Goal: Task Accomplishment & Management: Manage account settings

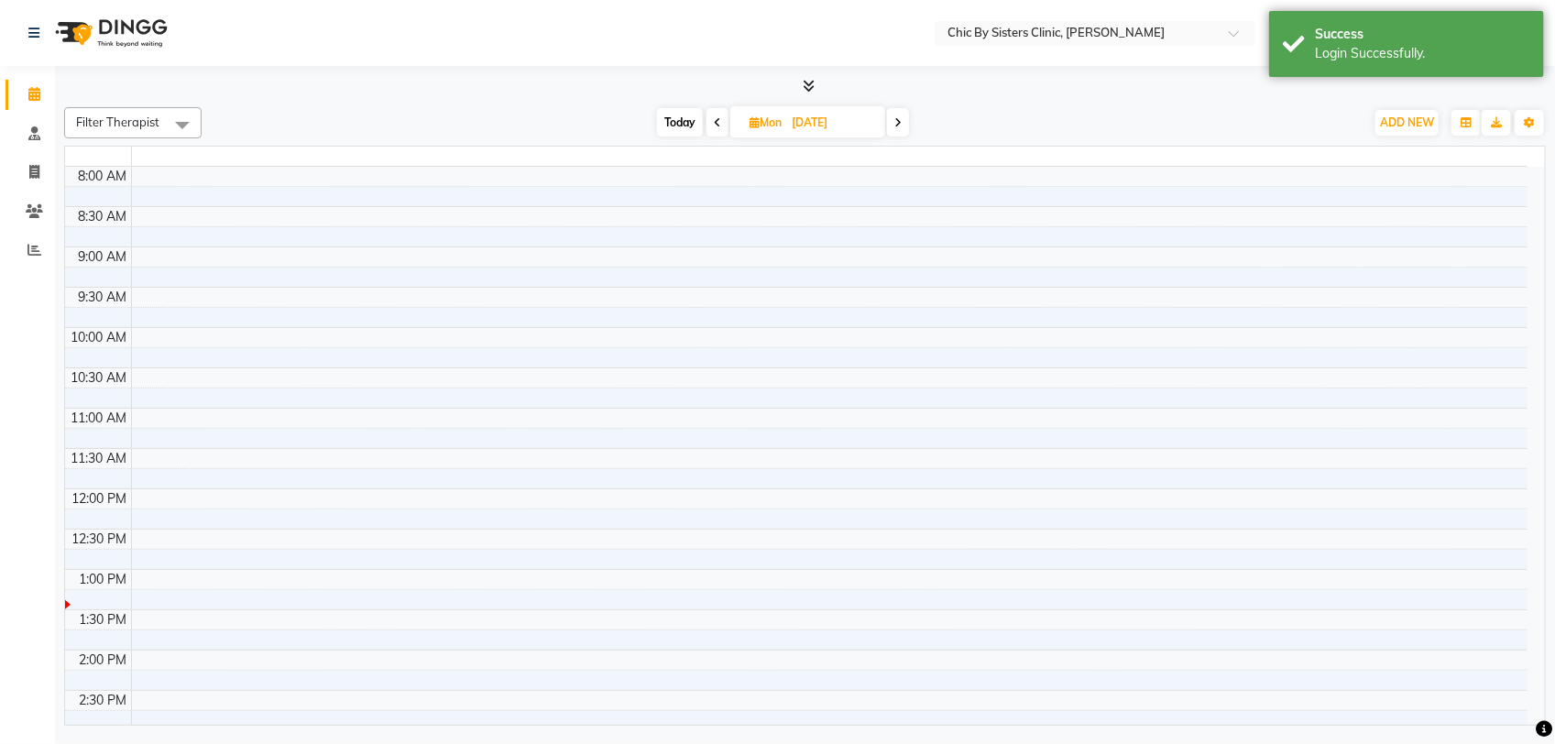
select select "en"
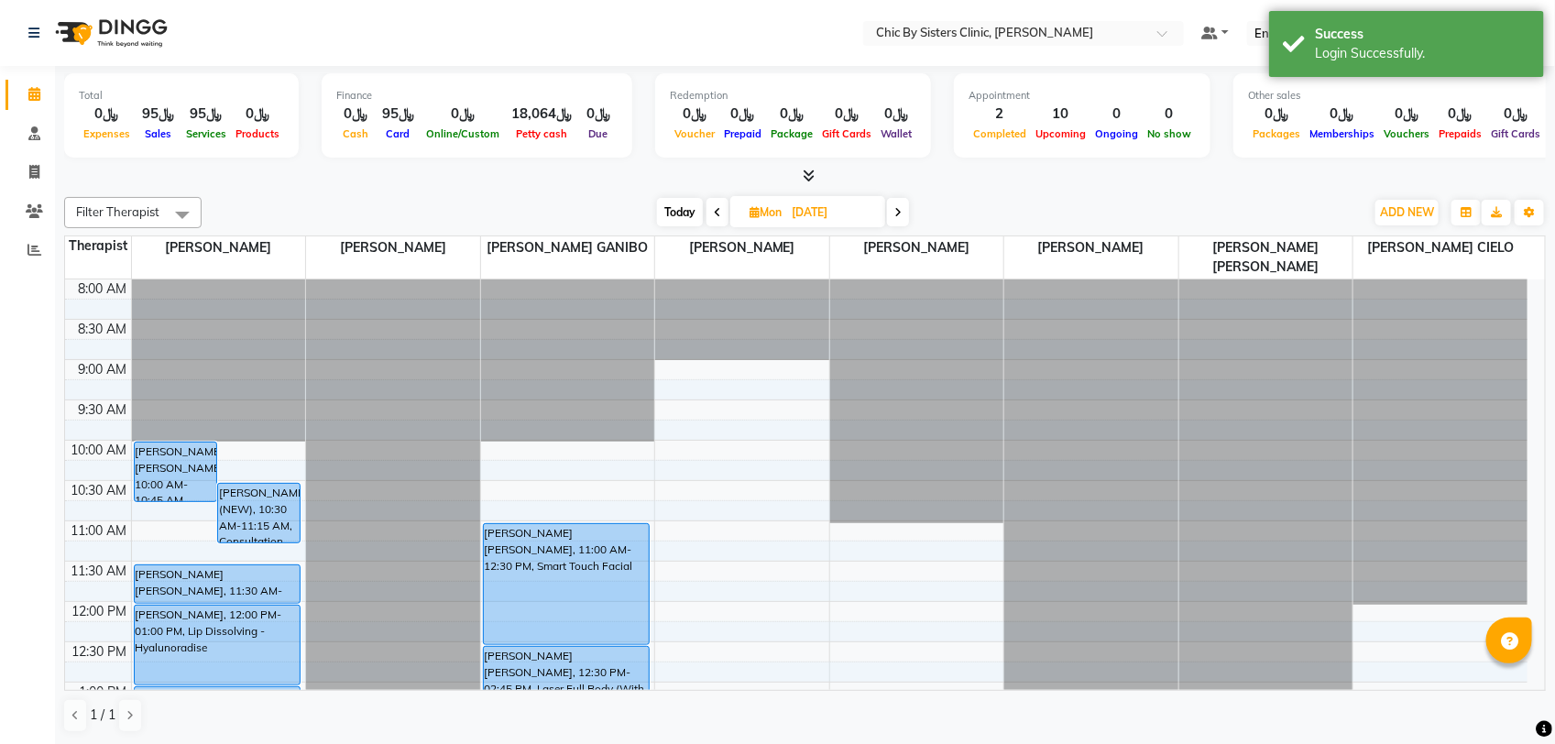
click at [680, 216] on span "Today" at bounding box center [680, 212] width 46 height 28
type input "02-10-2025"
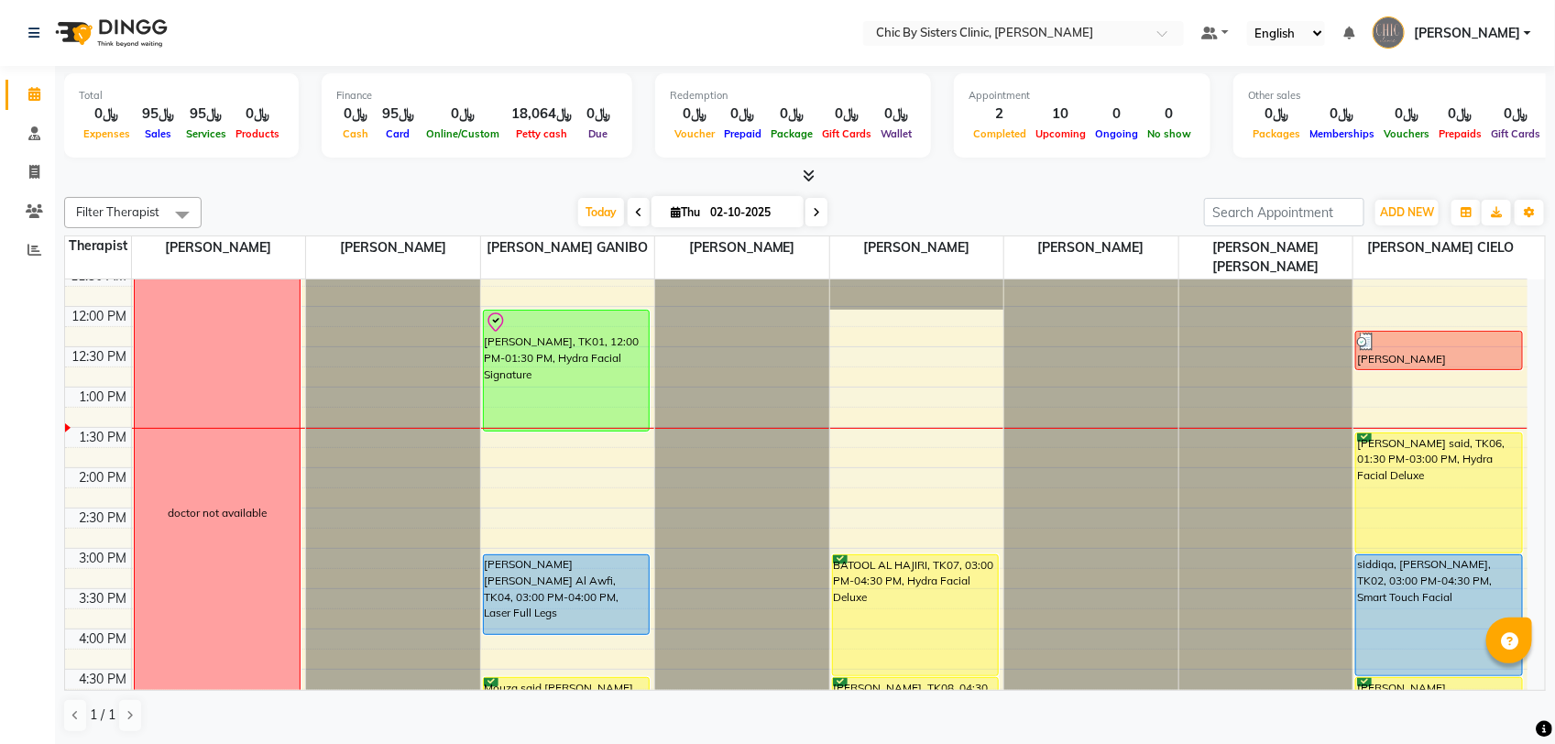
scroll to position [294, 0]
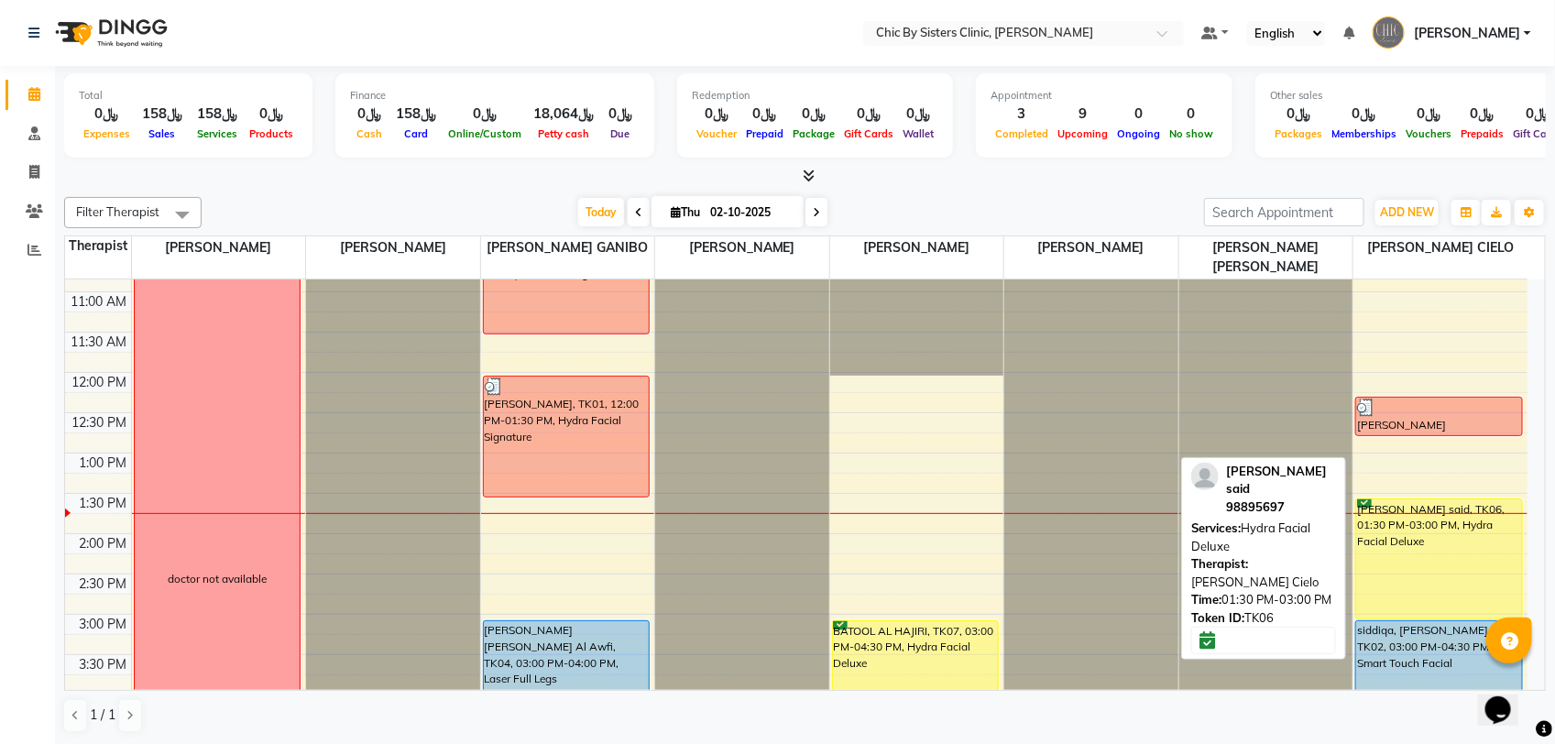
scroll to position [344, 0]
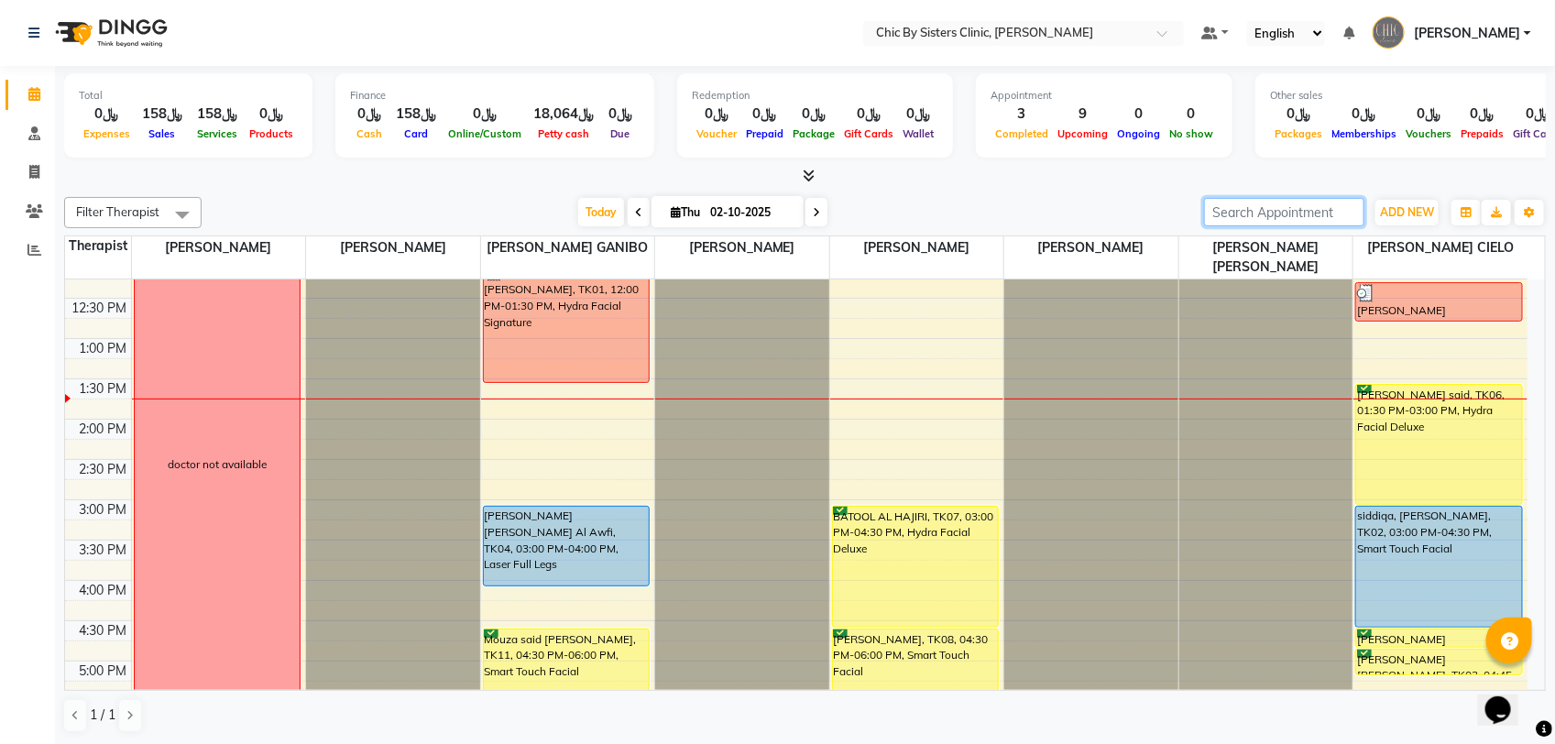
click at [1297, 200] on input "search" at bounding box center [1284, 212] width 160 height 28
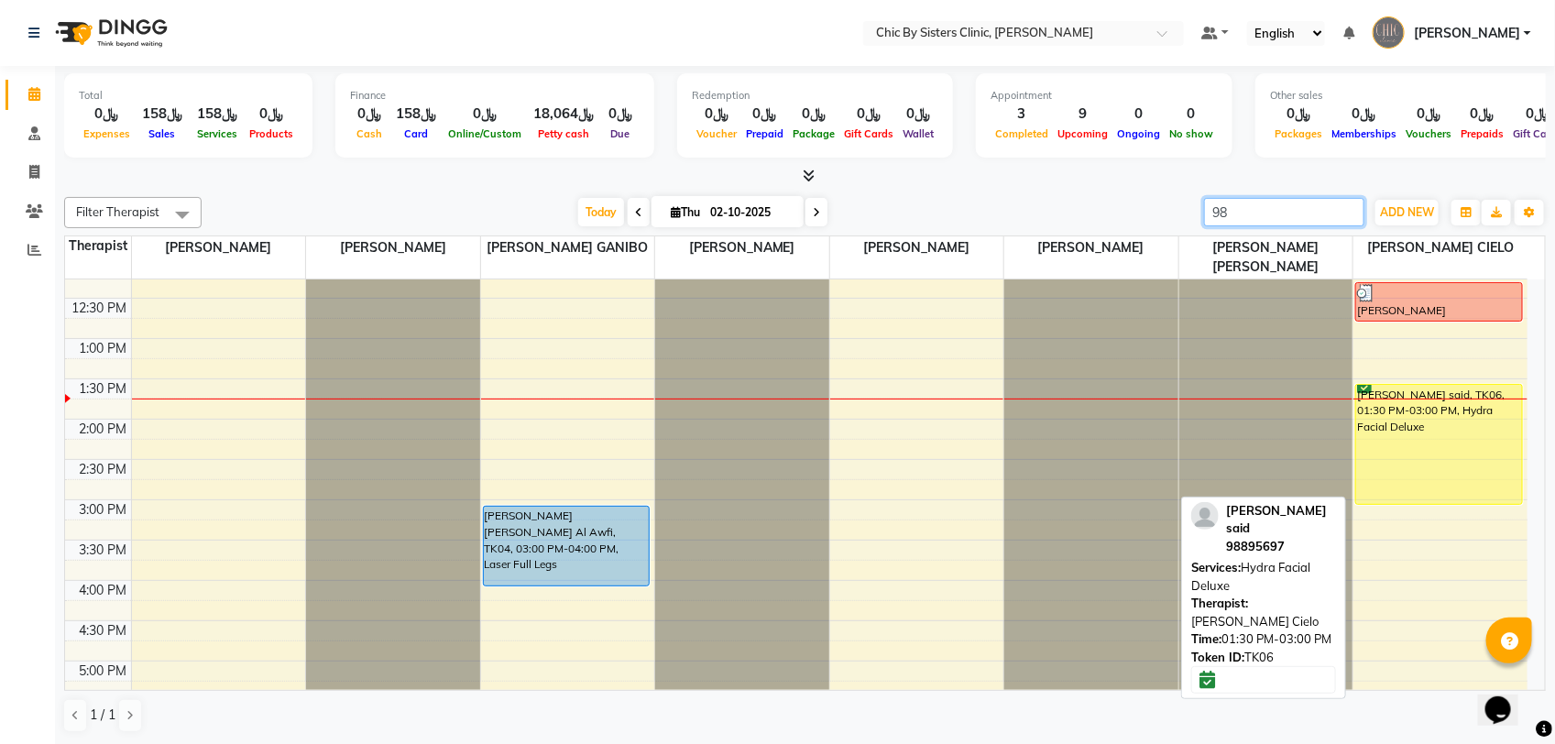
click at [1439, 433] on div "[PERSON_NAME] said, TK06, 01:30 PM-03:00 PM, Hydra Facial Deluxe" at bounding box center [1439, 444] width 166 height 119
type input "98"
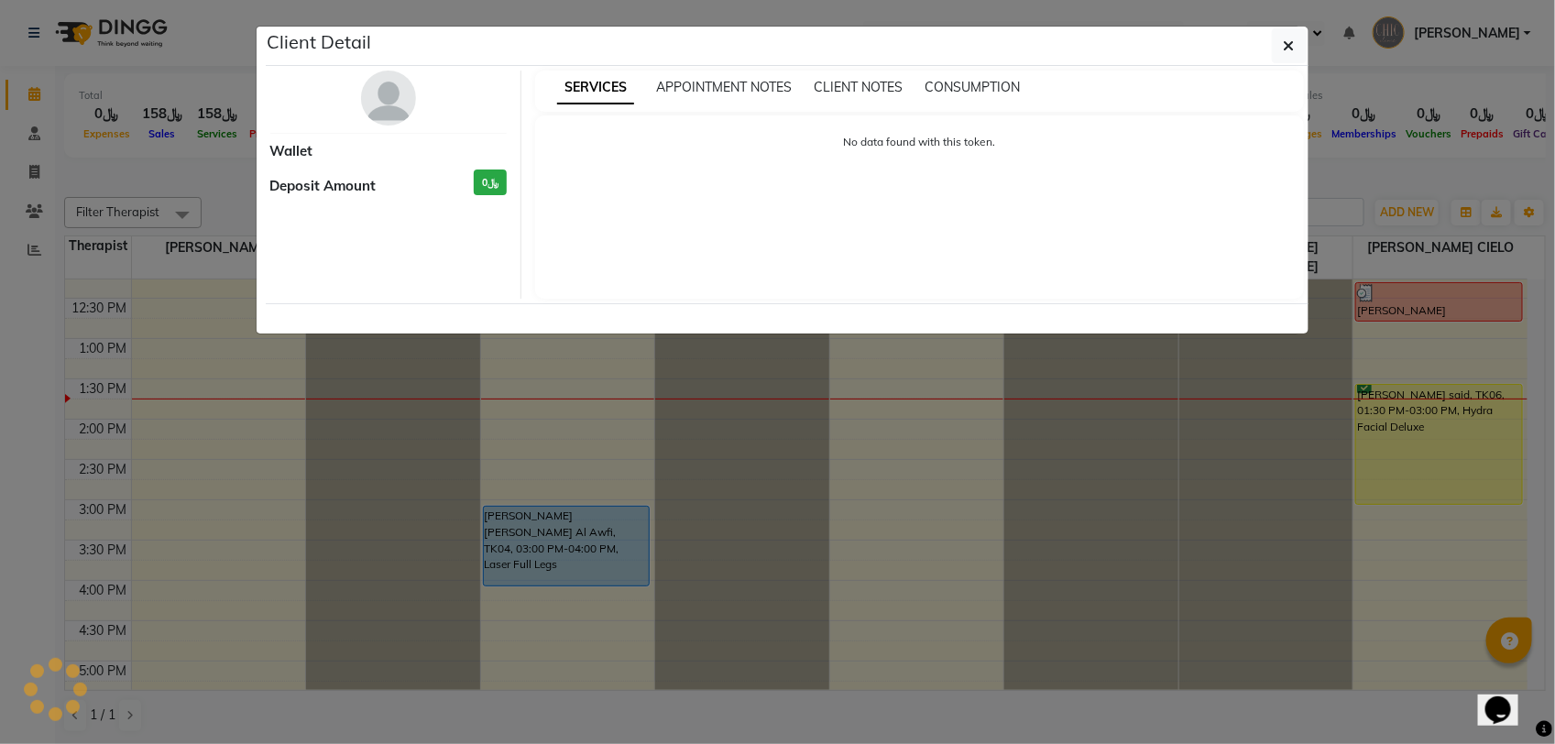
select select "6"
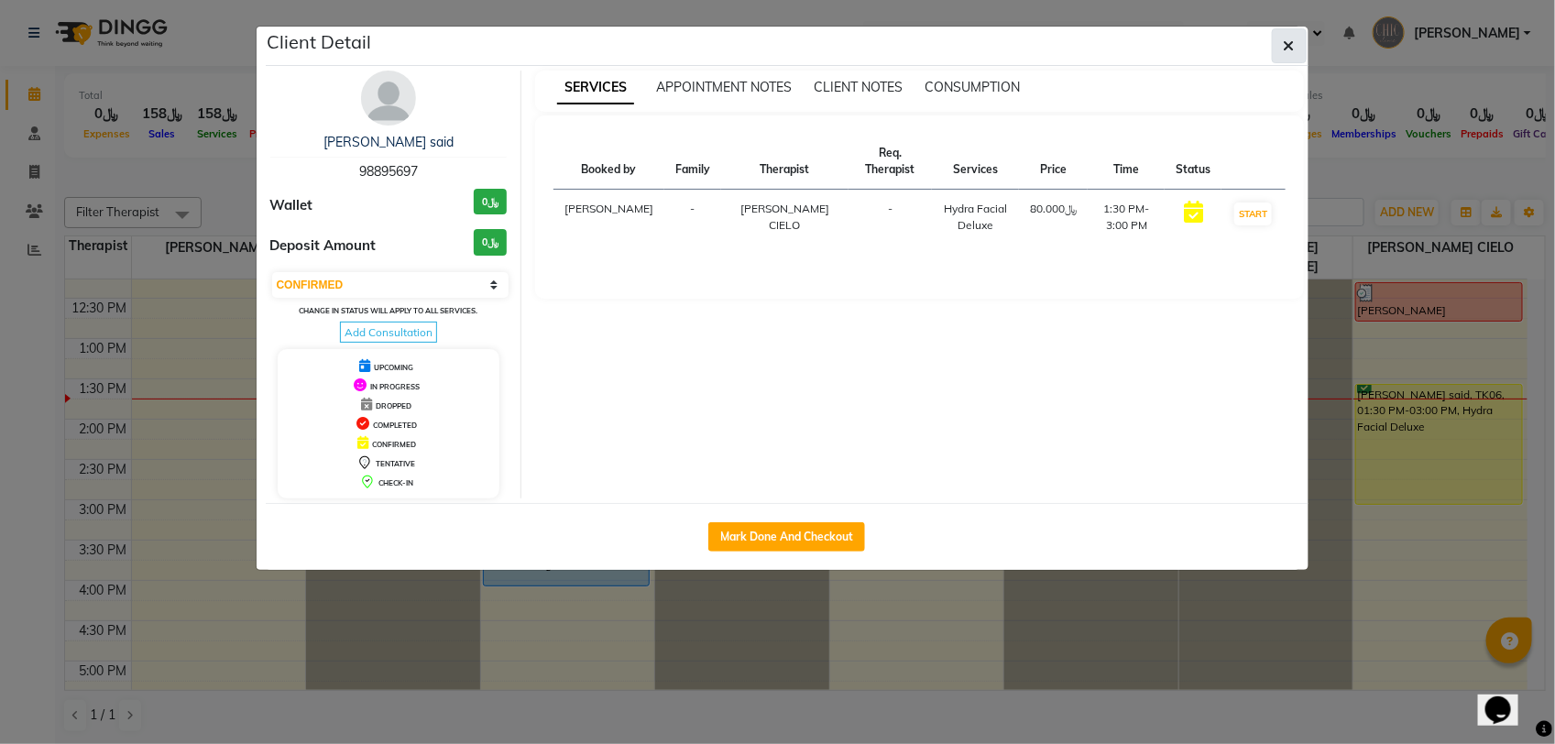
click at [1287, 46] on icon "button" at bounding box center [1289, 45] width 11 height 15
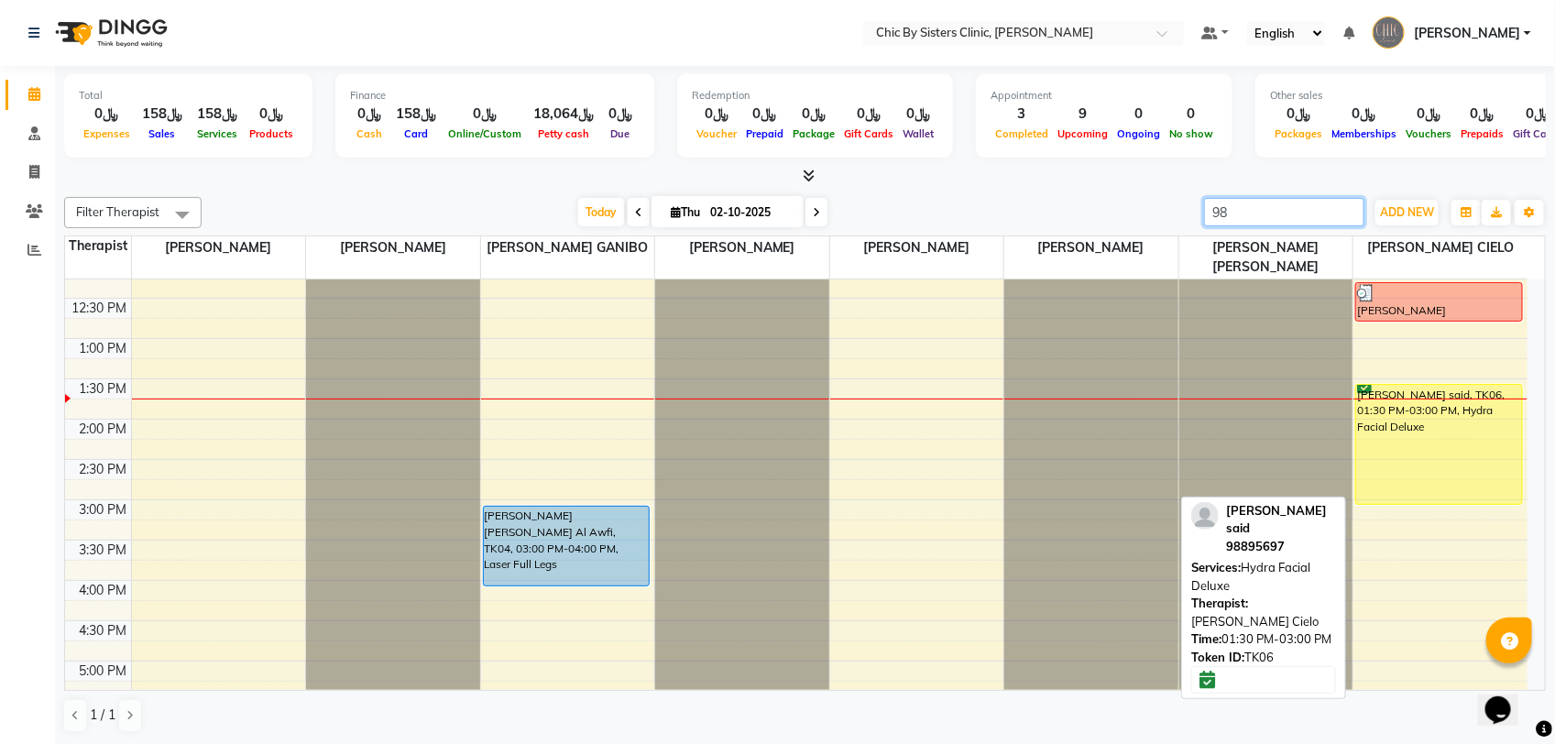
click at [1426, 415] on div "[PERSON_NAME] said, TK06, 01:30 PM-03:00 PM, Hydra Facial Deluxe" at bounding box center [1439, 444] width 166 height 119
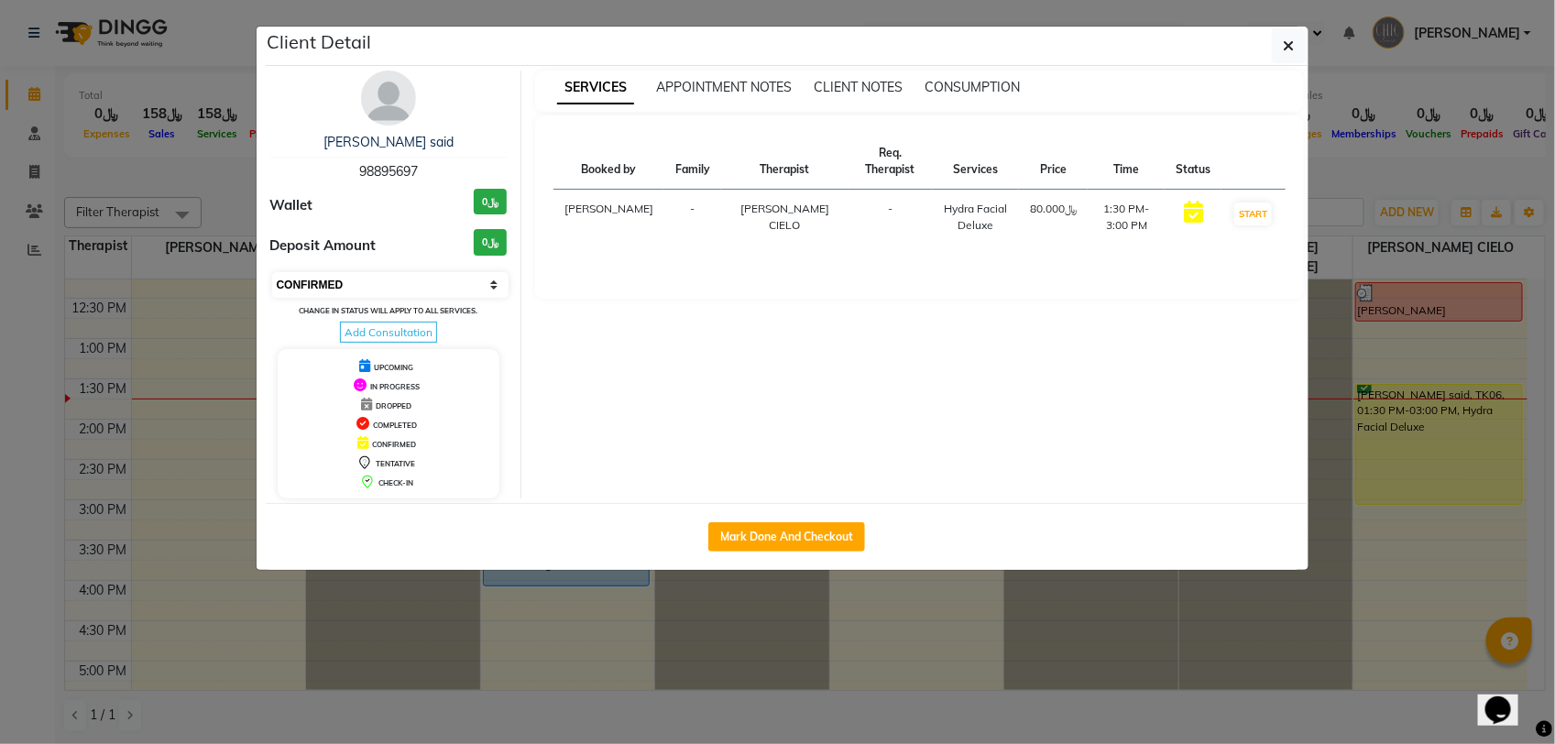
click at [475, 279] on select "Select IN SERVICE CONFIRMED TENTATIVE CHECK IN MARK DONE DROPPED UPCOMING" at bounding box center [390, 285] width 237 height 26
select select "8"
click at [272, 272] on select "Select IN SERVICE CONFIRMED TENTATIVE CHECK IN MARK DONE DROPPED UPCOMING" at bounding box center [390, 285] width 237 height 26
click at [223, 156] on ngb-modal-window "Client Detail Janaab Sayyida Hakima Al said 98895697 Wallet ﷼0 Deposit Amount ﷼…" at bounding box center [777, 372] width 1555 height 744
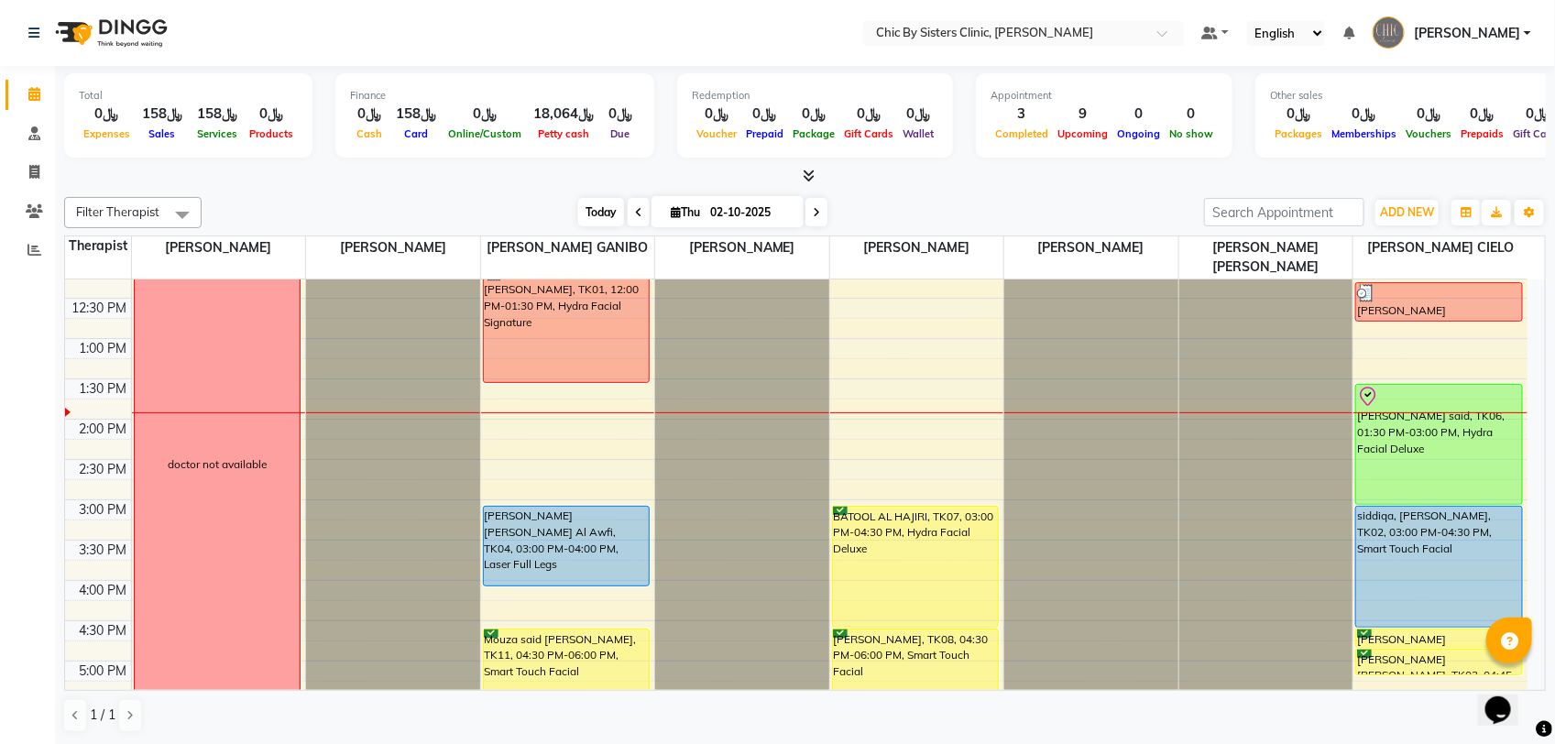
click at [591, 215] on span "Today" at bounding box center [601, 212] width 46 height 28
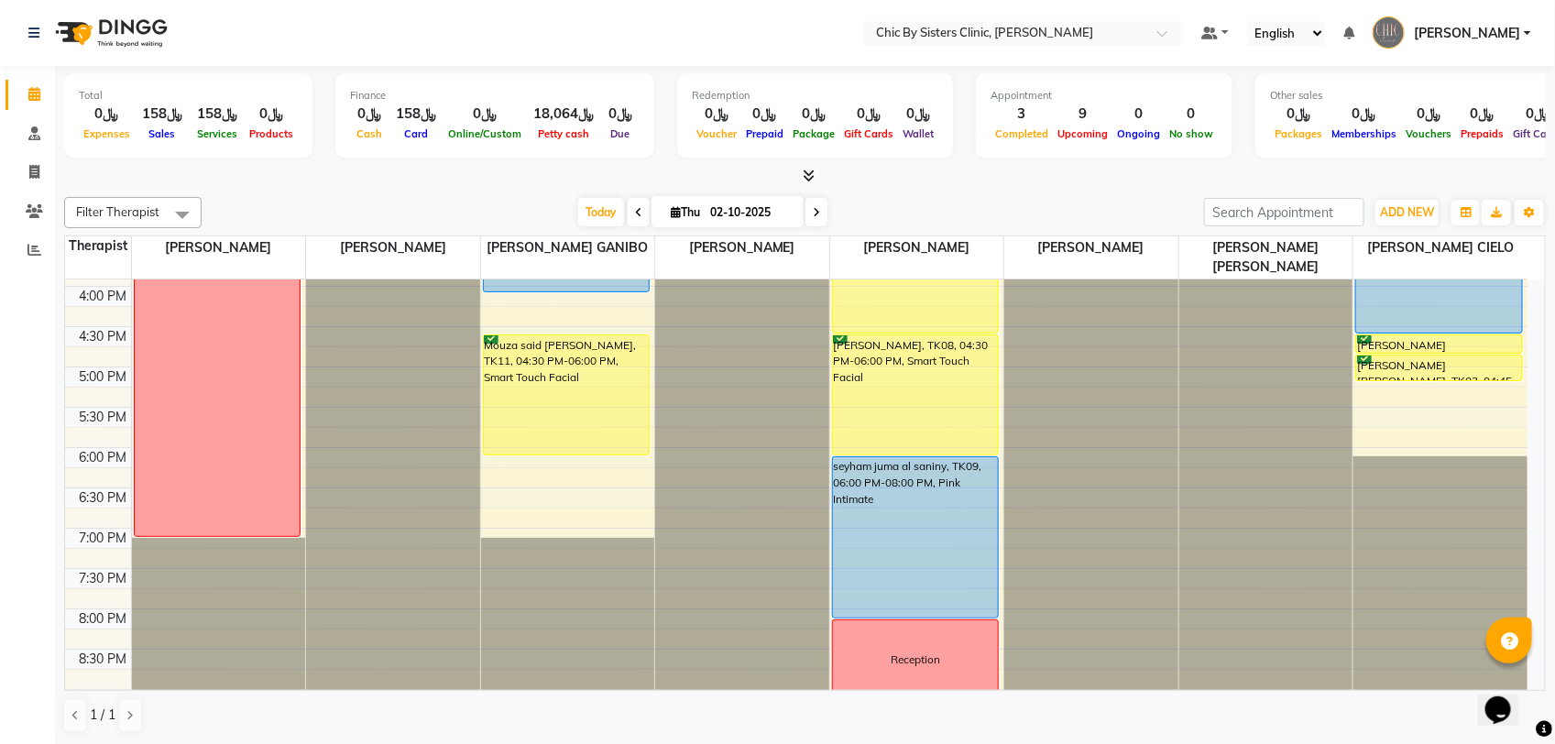
scroll to position [893, 0]
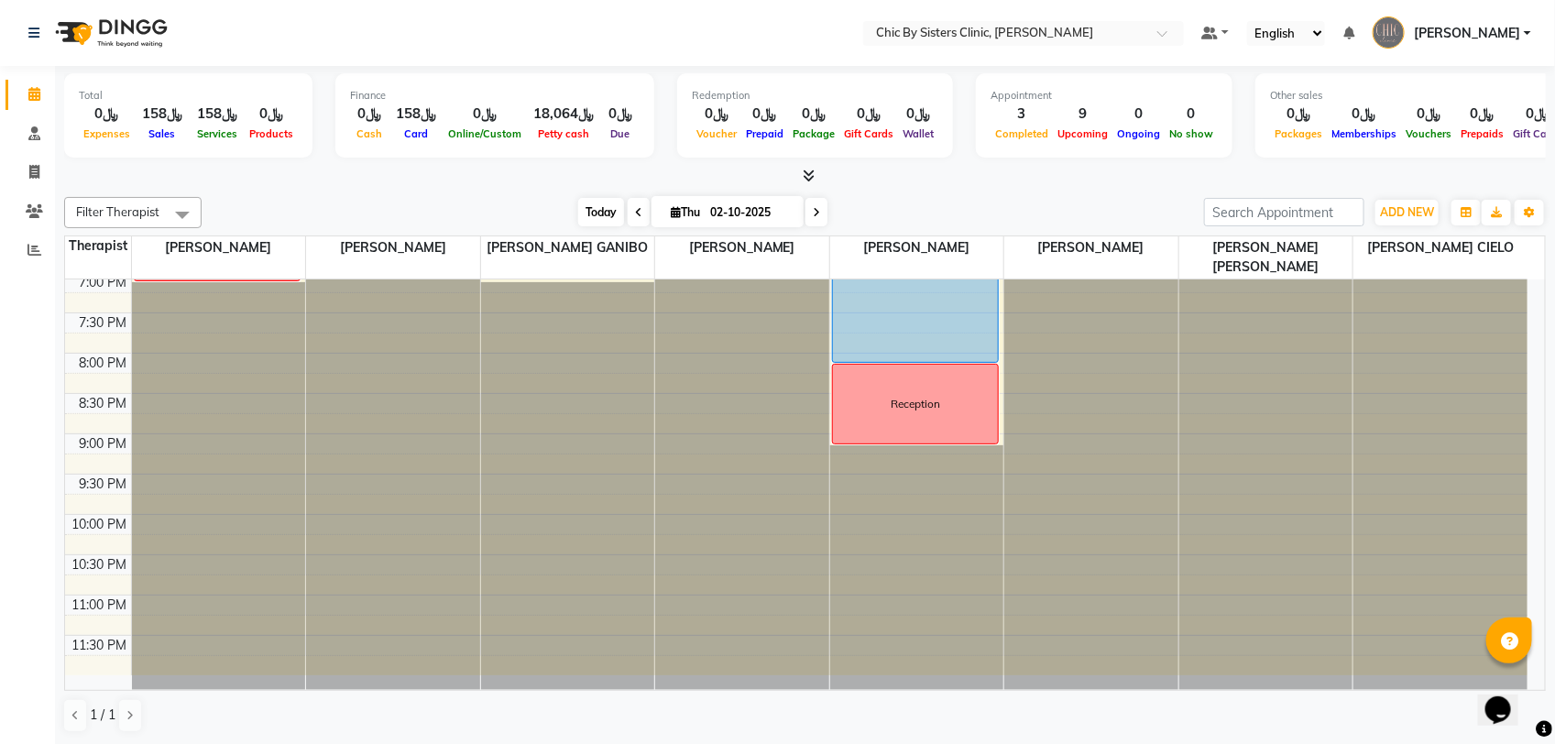
click at [598, 213] on span "Today" at bounding box center [601, 212] width 46 height 28
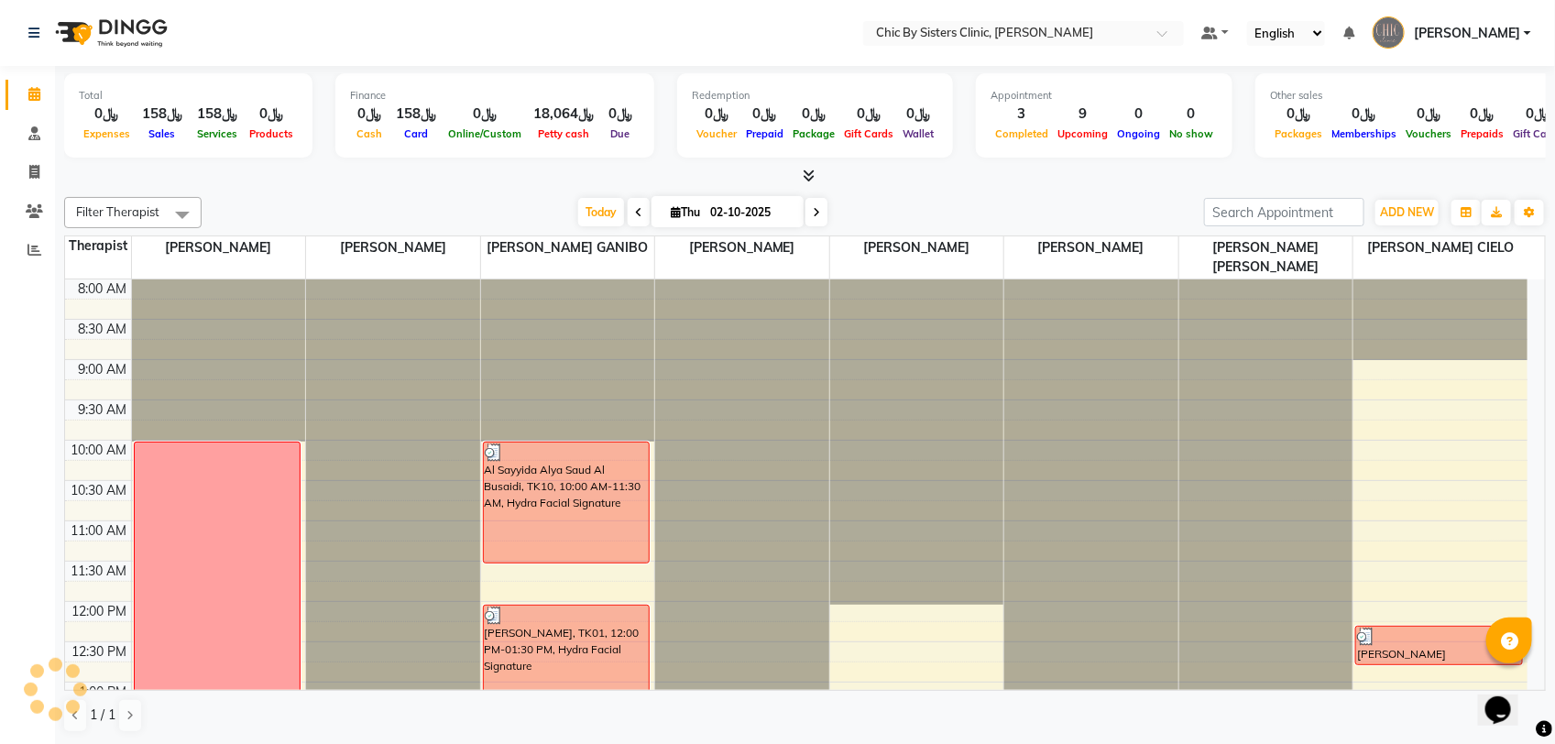
scroll to position [409, 0]
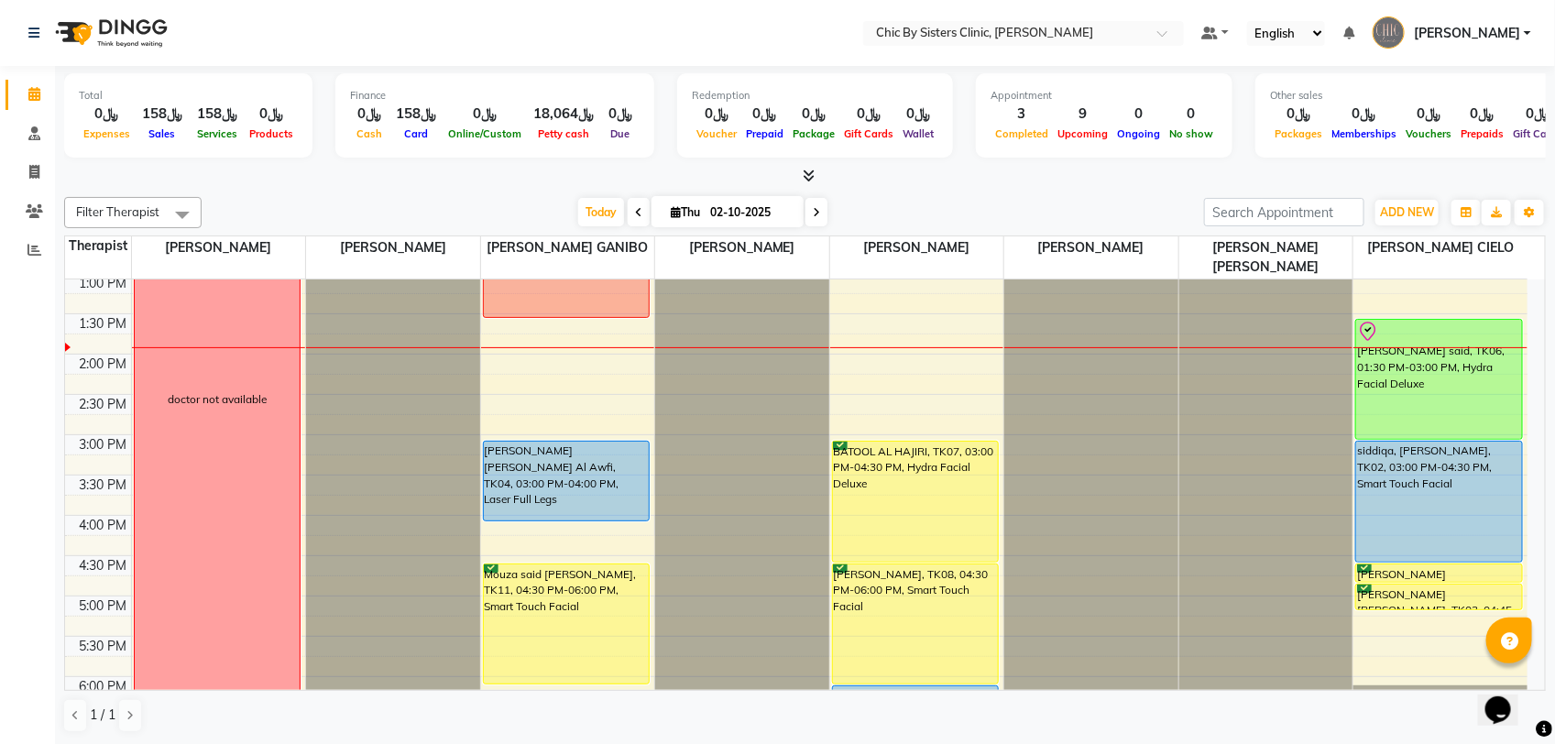
click at [628, 213] on span at bounding box center [639, 212] width 22 height 28
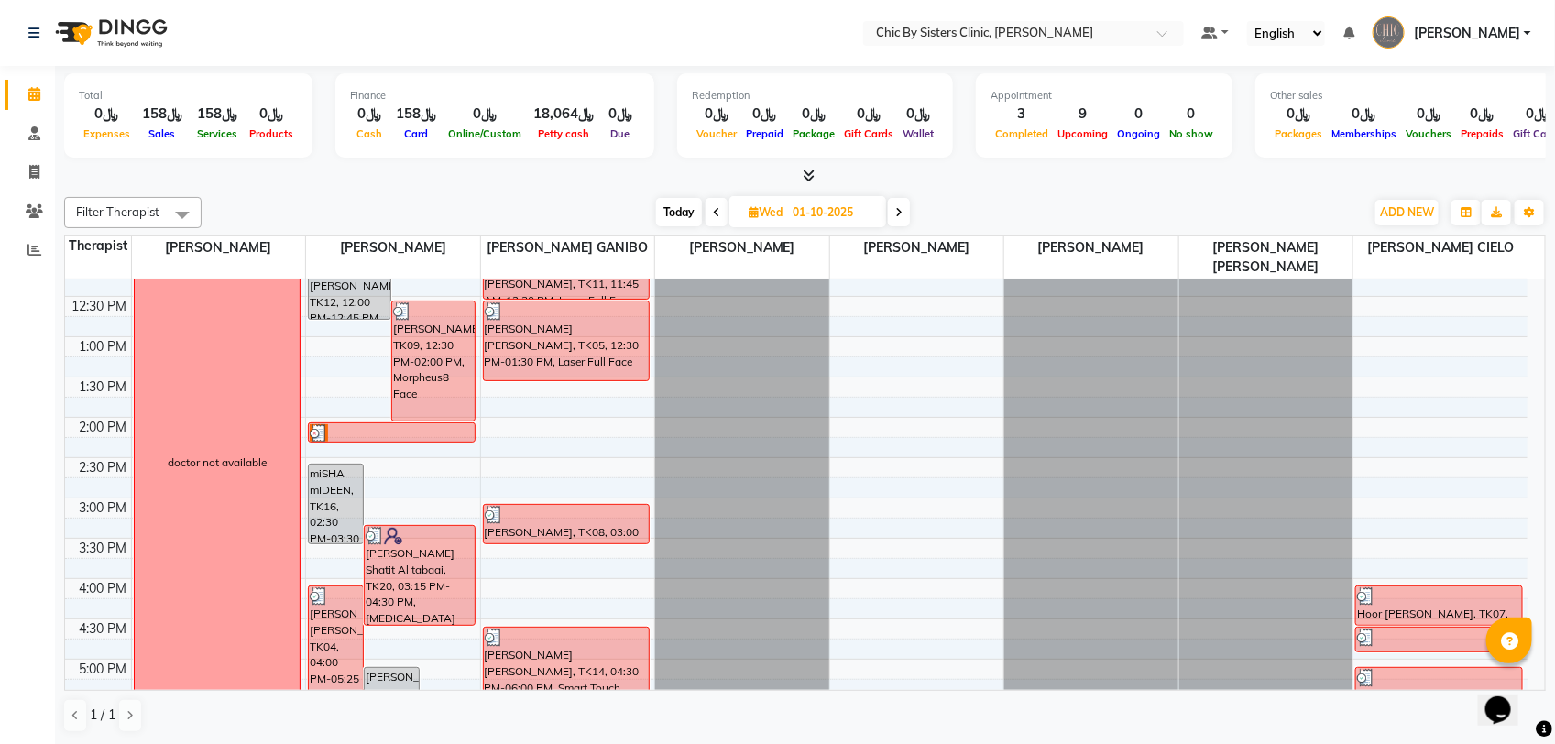
scroll to position [294, 0]
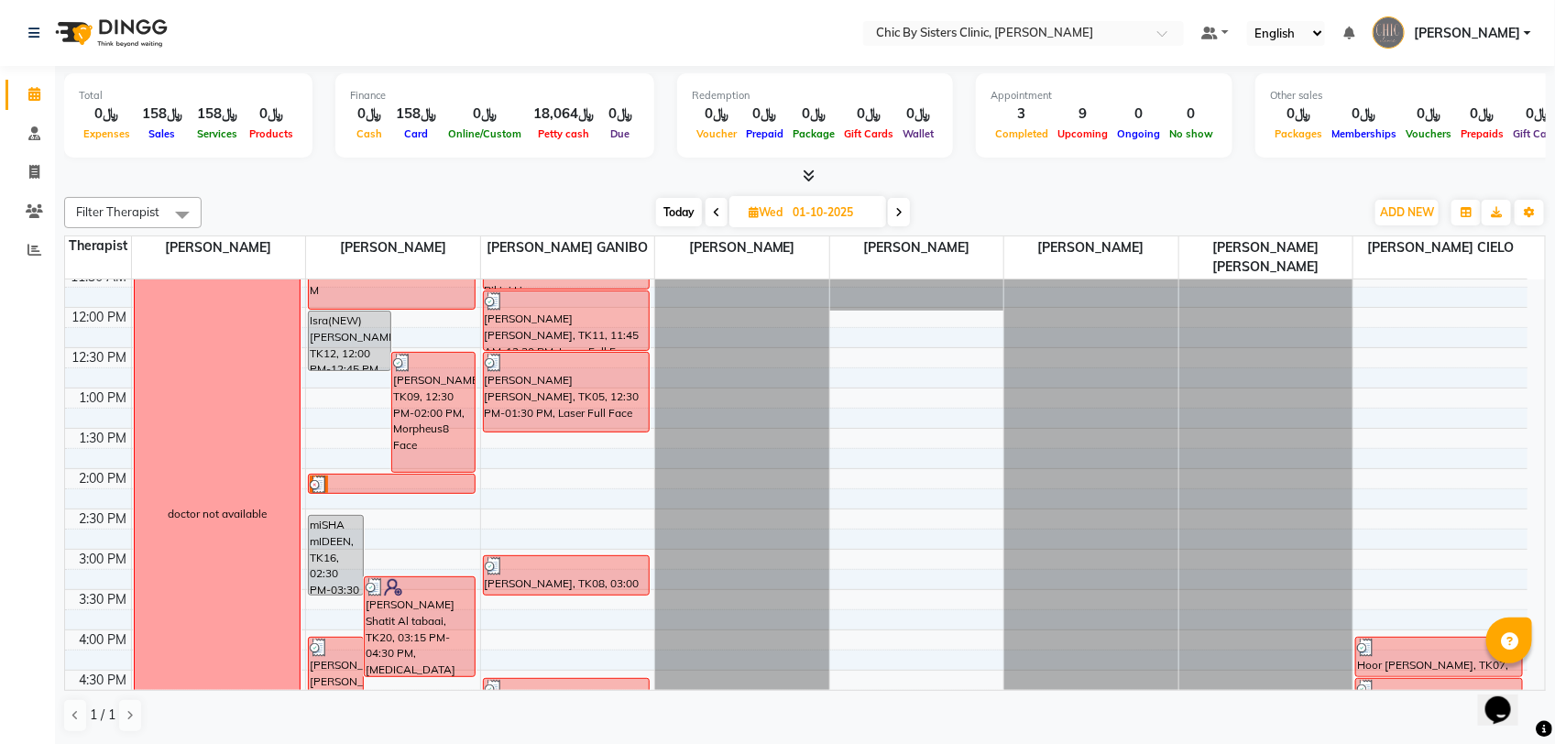
click at [713, 217] on icon at bounding box center [716, 212] width 7 height 11
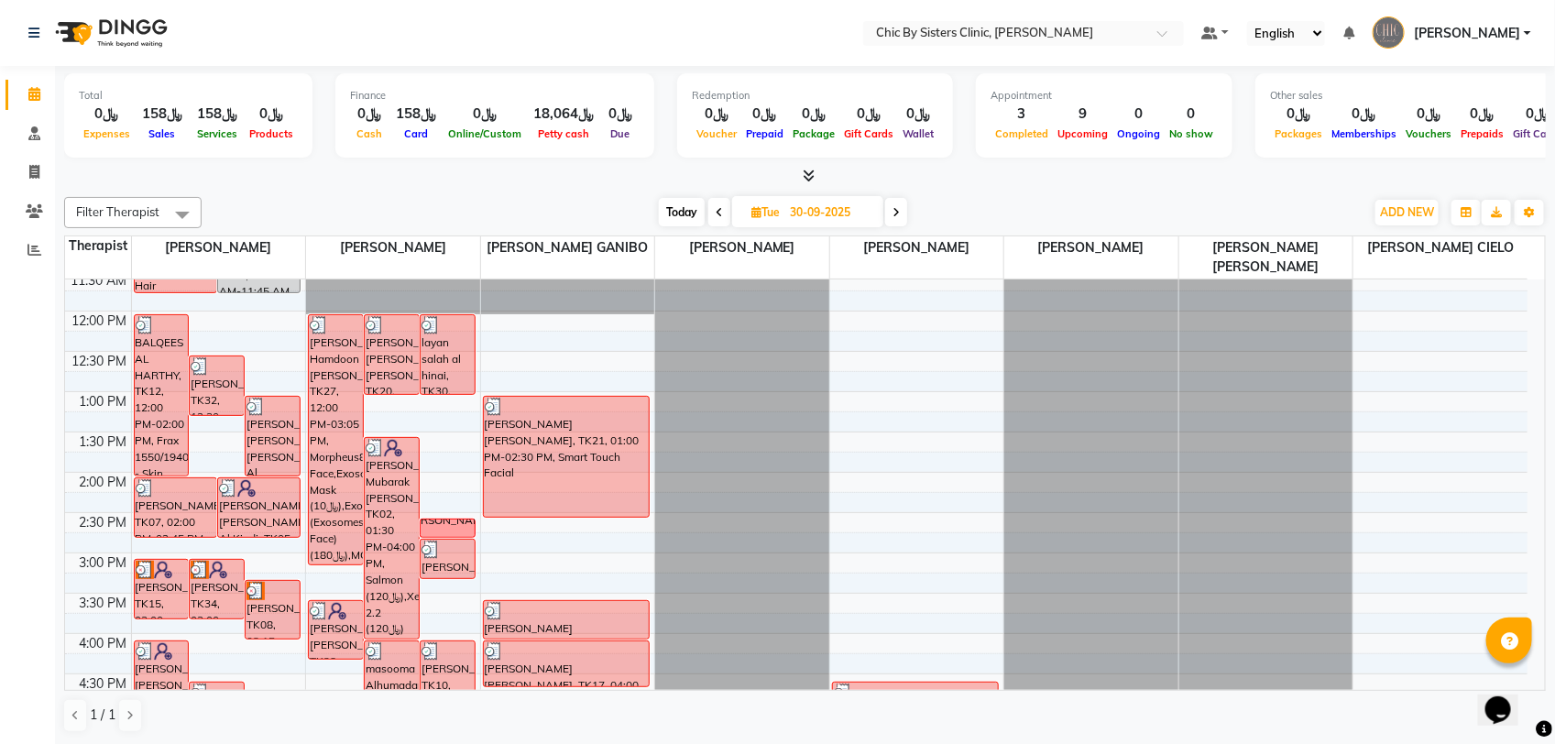
scroll to position [278, 0]
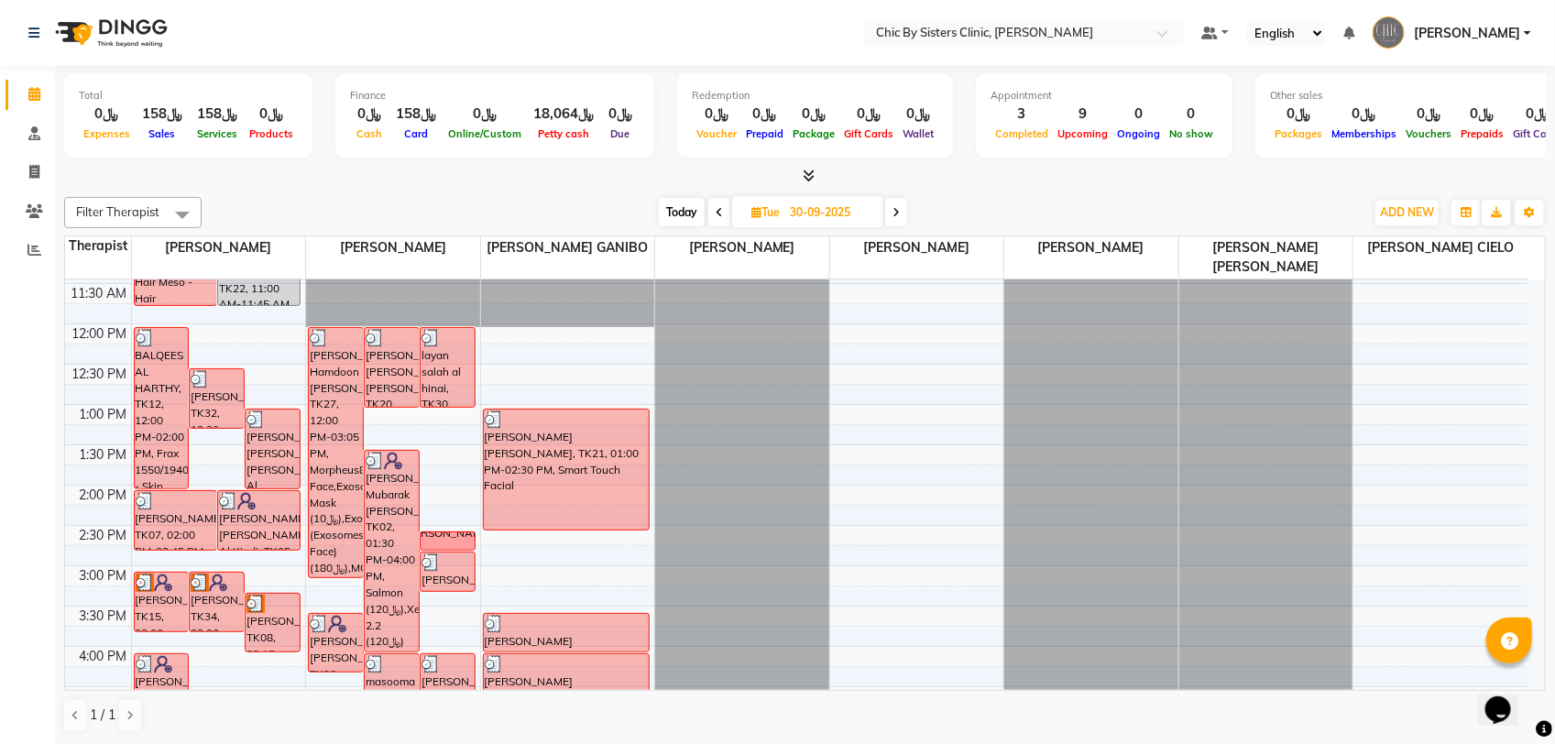
click at [692, 211] on span "Today" at bounding box center [682, 212] width 46 height 28
type input "02-10-2025"
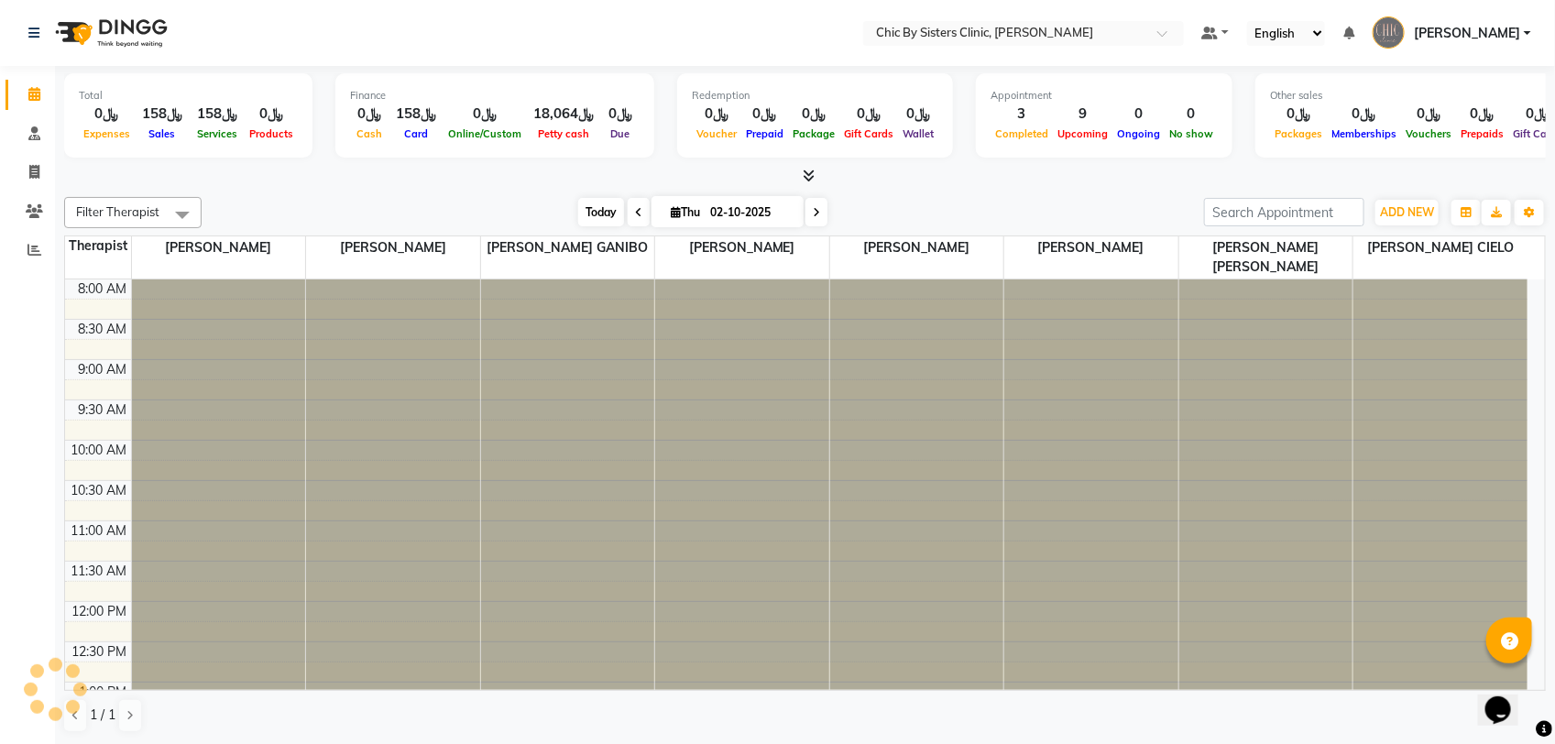
scroll to position [409, 0]
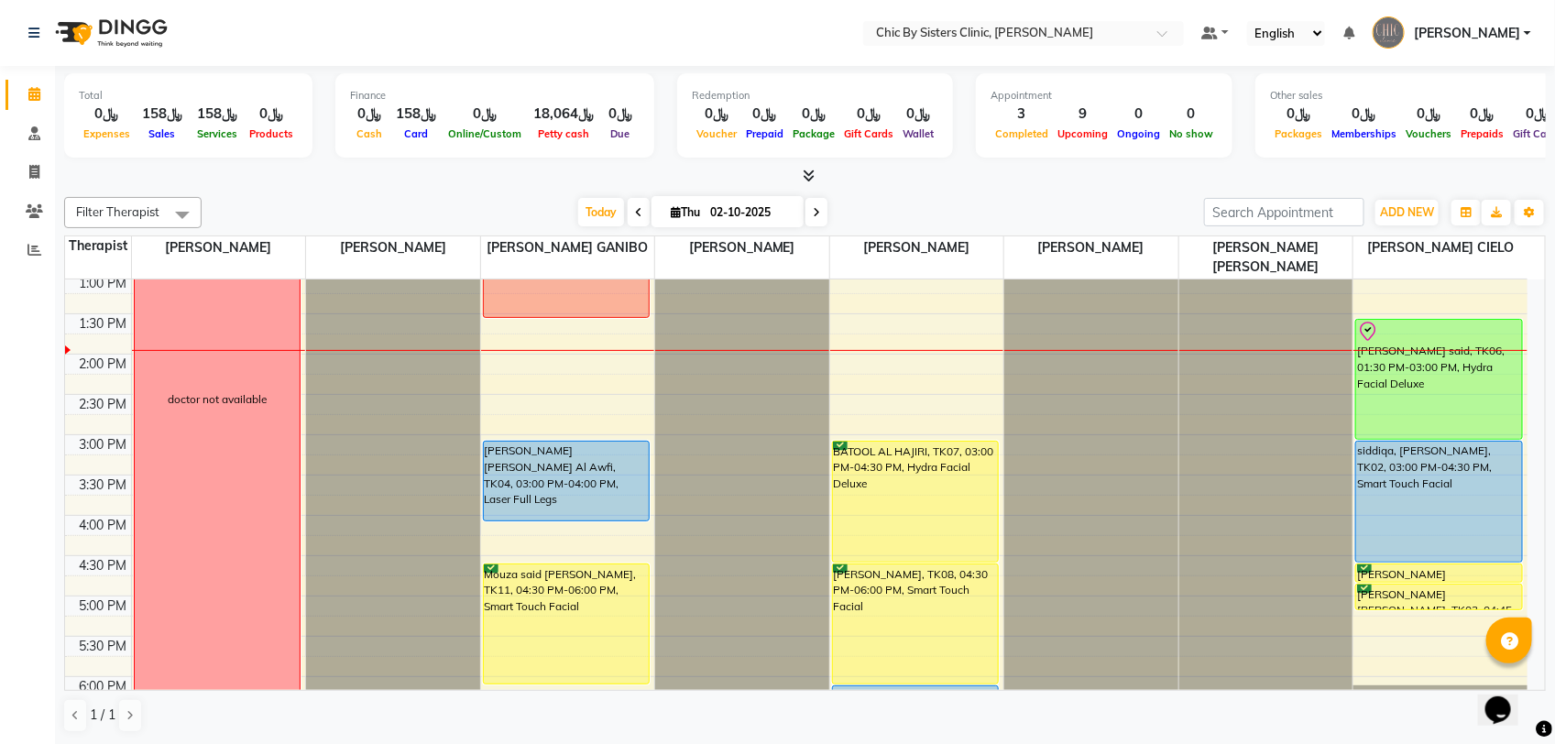
click at [1458, 24] on span "[PERSON_NAME]" at bounding box center [1467, 33] width 106 height 19
click at [1417, 124] on link "Sign out" at bounding box center [1437, 131] width 168 height 28
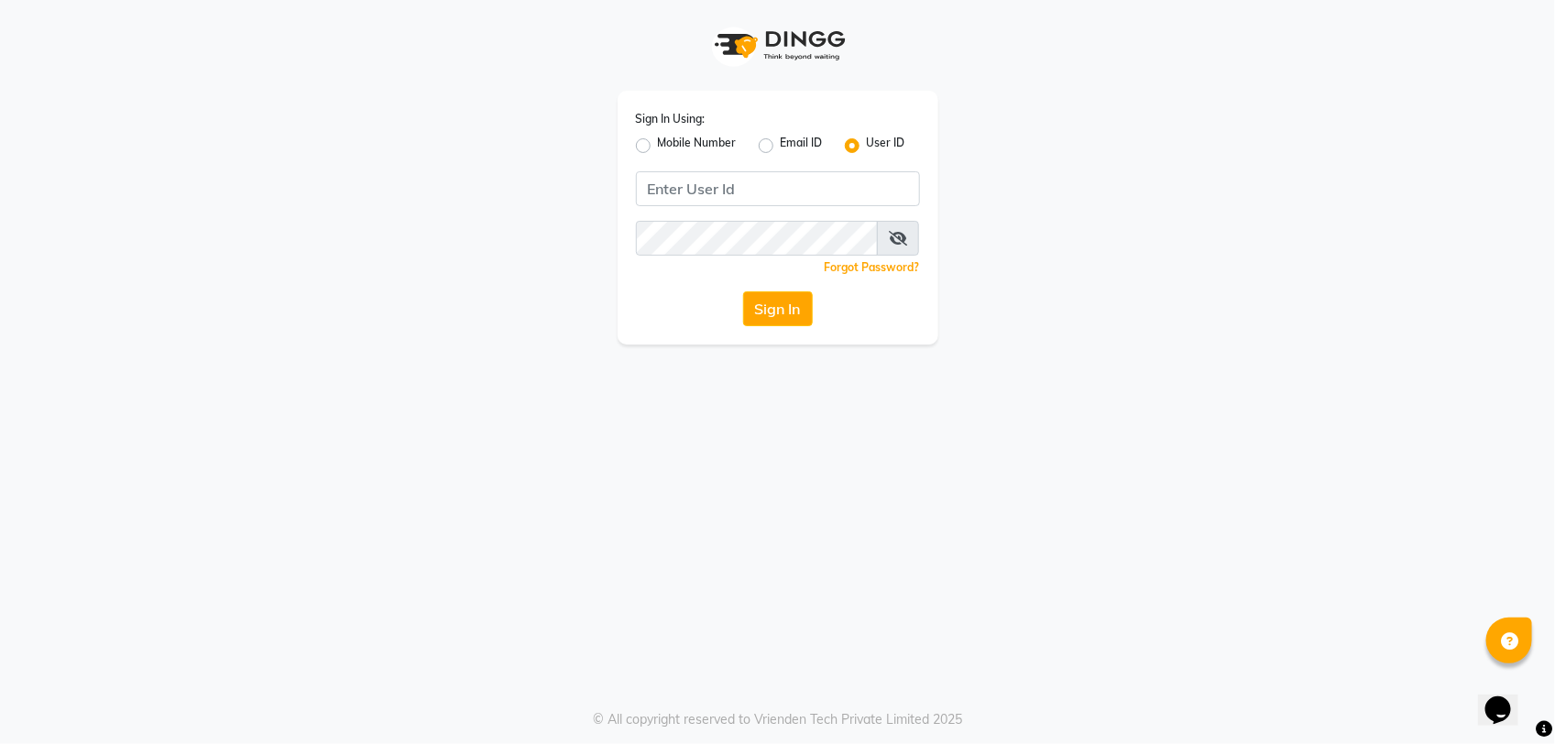
click at [658, 148] on label "Mobile Number" at bounding box center [697, 146] width 79 height 22
click at [658, 147] on input "Mobile Number" at bounding box center [664, 141] width 12 height 12
radio input "true"
radio input "false"
click at [665, 190] on div at bounding box center [668, 187] width 60 height 19
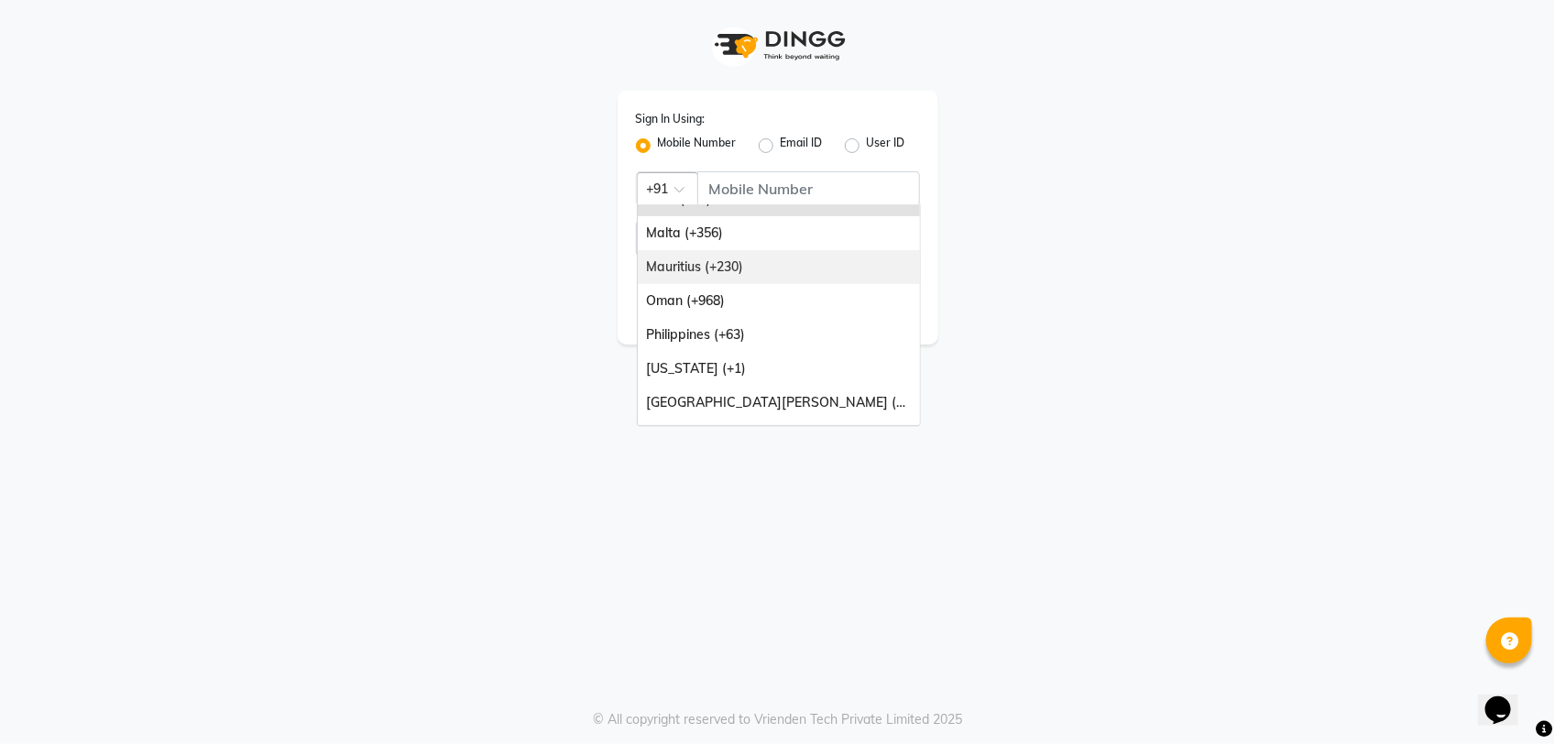
scroll to position [229, 0]
click at [710, 290] on div "Oman (+968)" at bounding box center [779, 298] width 282 height 34
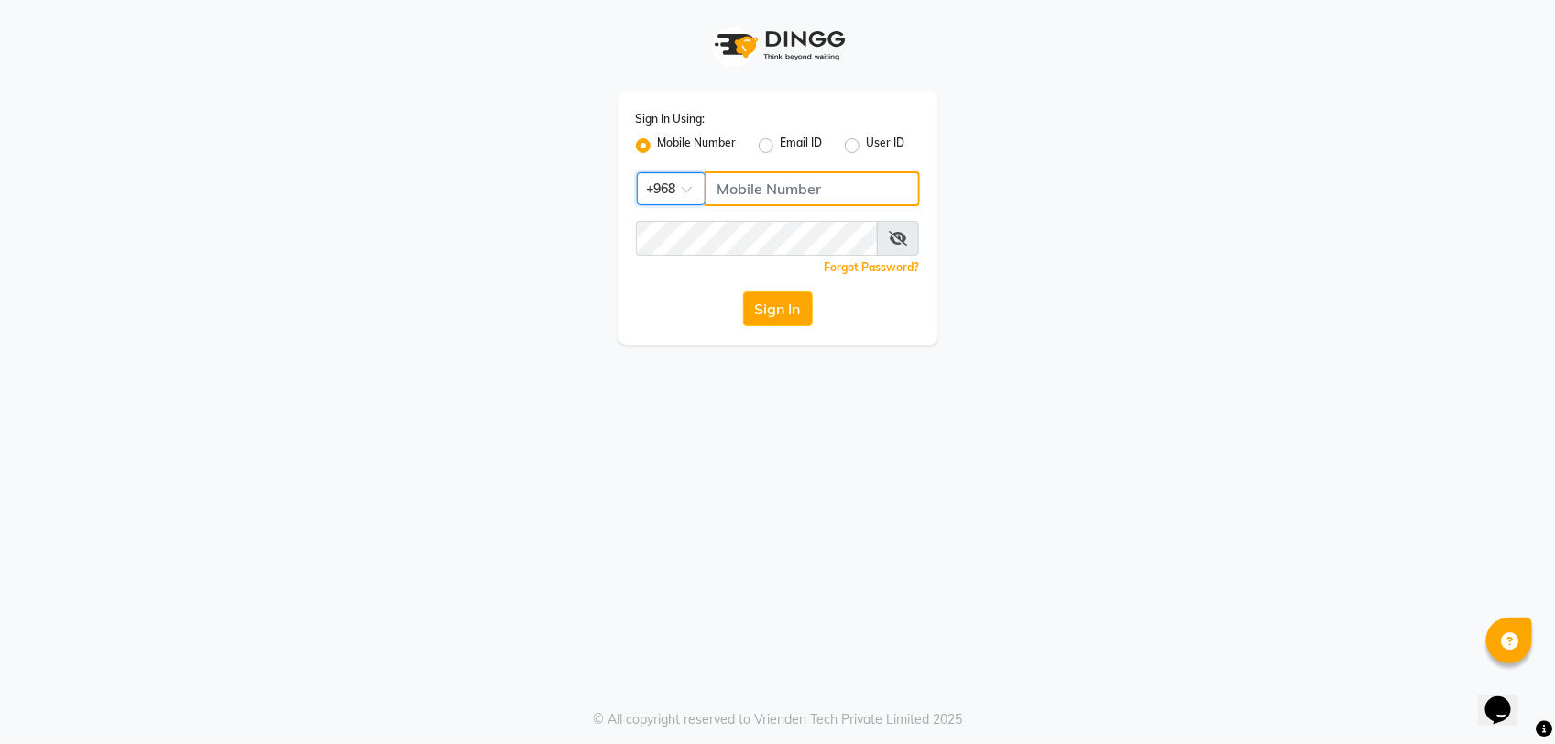
click at [770, 194] on input "Username" at bounding box center [812, 188] width 215 height 35
type input "71972226"
click at [783, 311] on button "Sign In" at bounding box center [778, 308] width 70 height 35
